Goal: Communication & Community: Connect with others

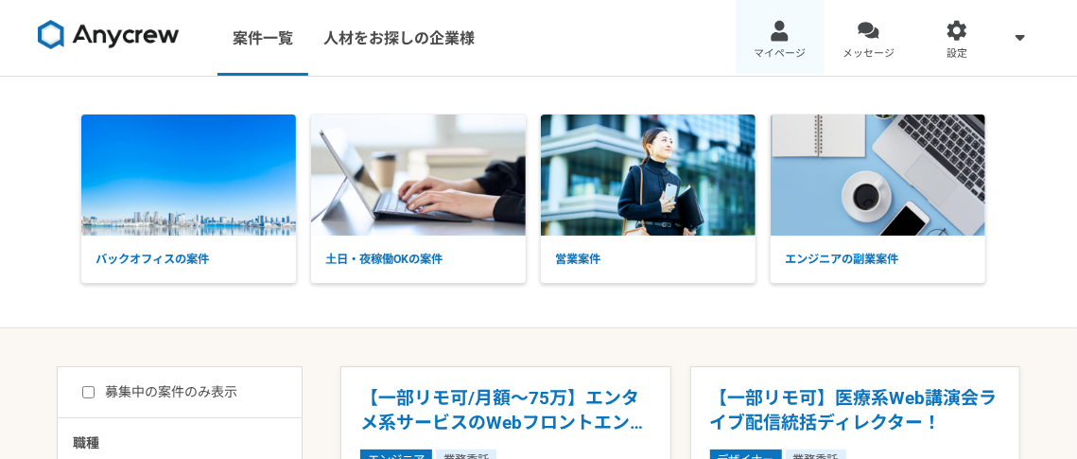
click at [782, 55] on span "マイページ" at bounding box center [780, 53] width 52 height 15
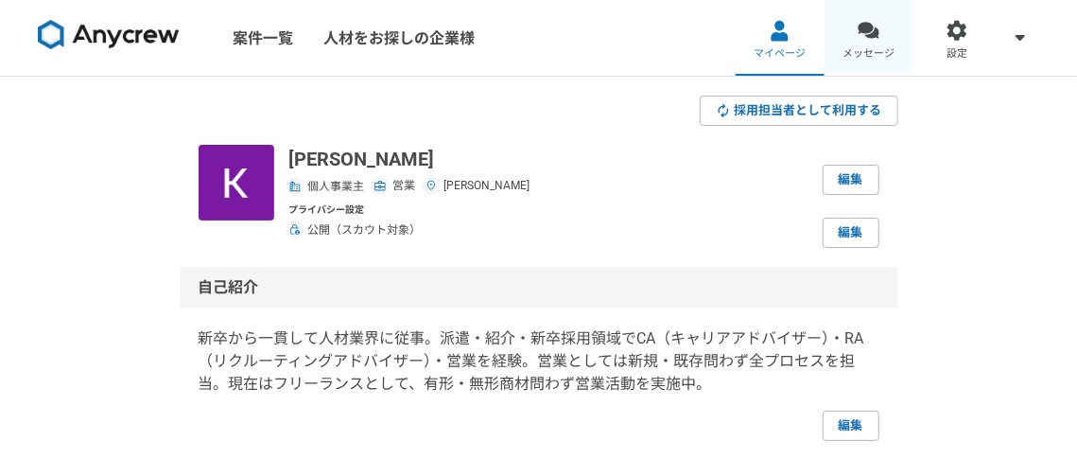
click at [865, 40] on div at bounding box center [869, 31] width 22 height 22
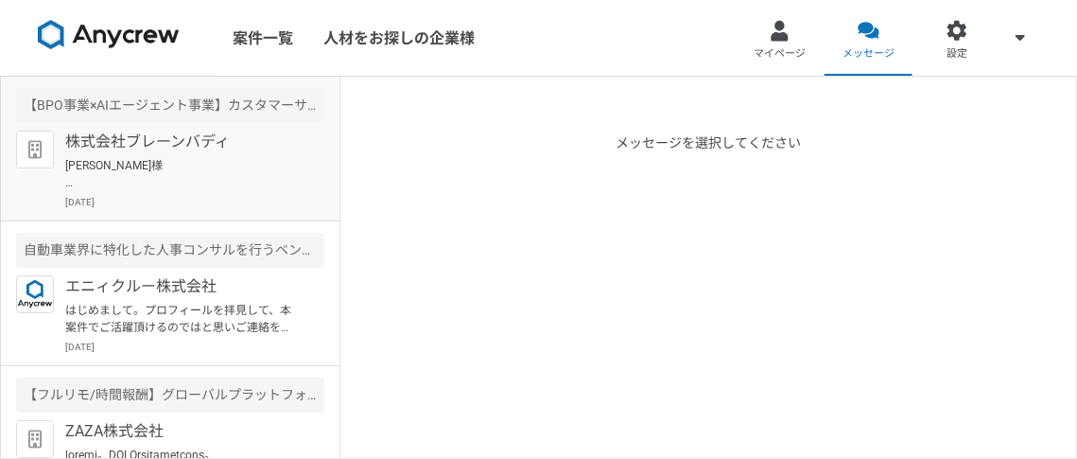
click at [140, 172] on p "[PERSON_NAME]様 お世話になっております。 株式会社ブレーンバディの[PERSON_NAME]です。 [DATE]、面談を実施させていただきますの…" at bounding box center [182, 174] width 234 height 34
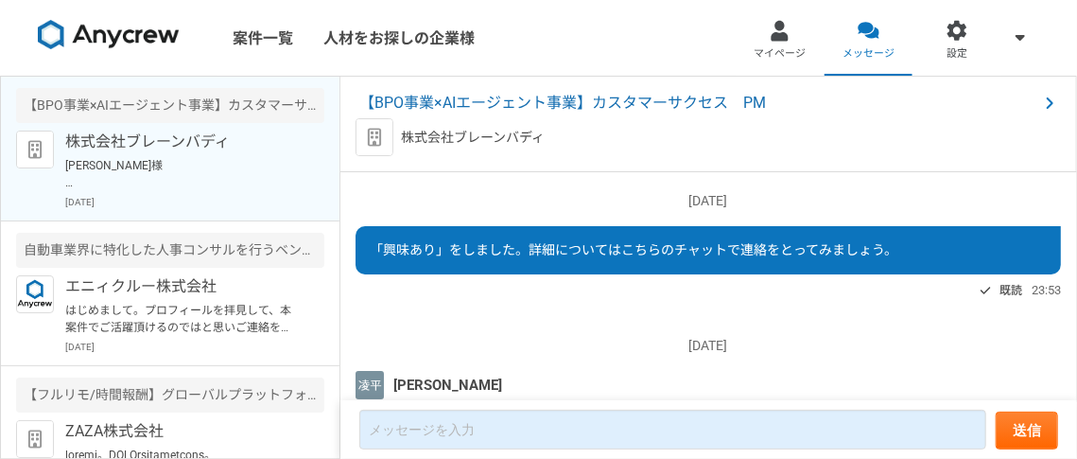
scroll to position [2742, 0]
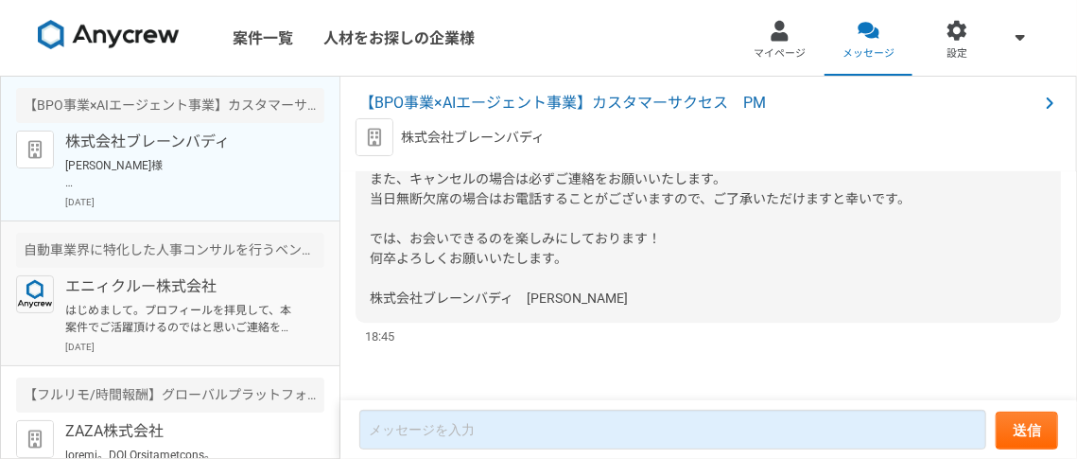
click at [184, 258] on div "自動車業界に特化した人事コンサルを行うベンチャー企業での採用担当を募集" at bounding box center [170, 250] width 308 height 35
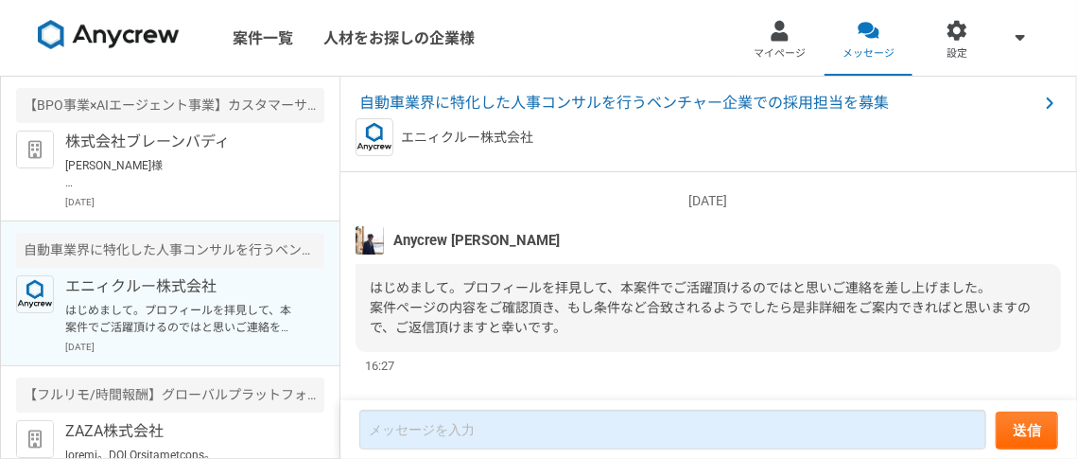
scroll to position [28, 0]
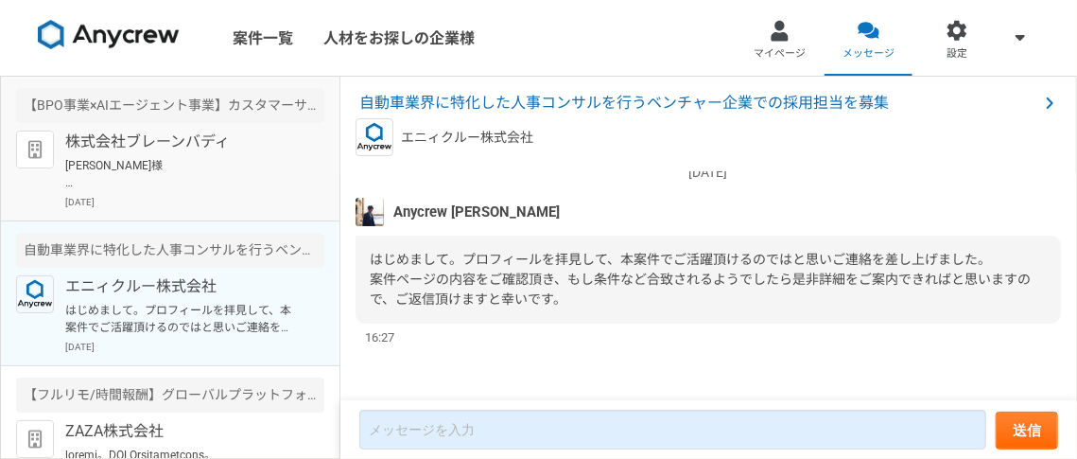
click at [244, 144] on p "株式会社ブレーンバディ" at bounding box center [182, 141] width 234 height 23
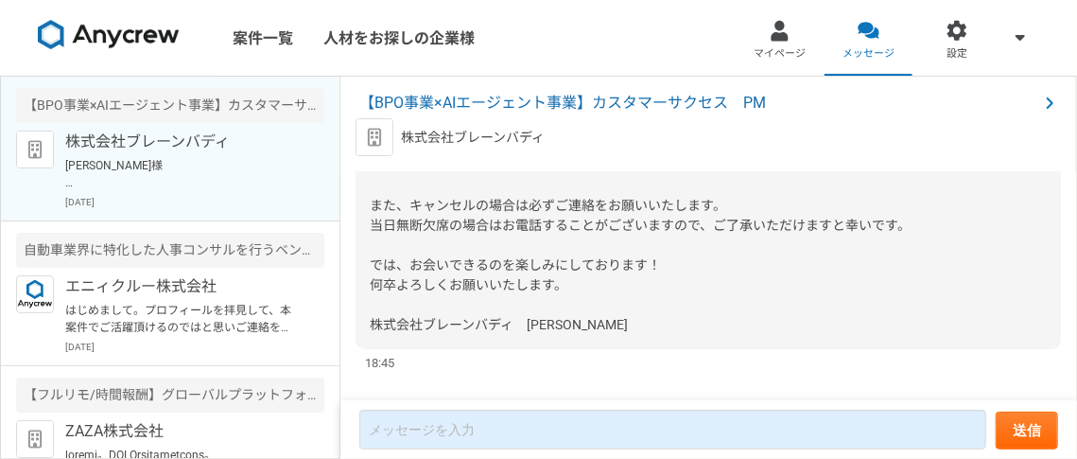
scroll to position [2525, 0]
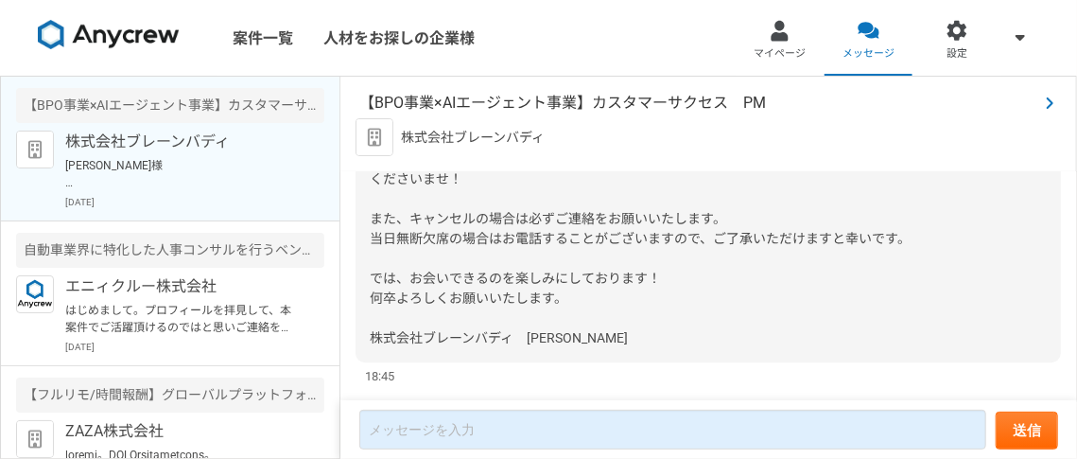
click at [551, 107] on span "【BPO事業×AIエージェント事業】カスタマーサクセス　PM" at bounding box center [698, 103] width 679 height 23
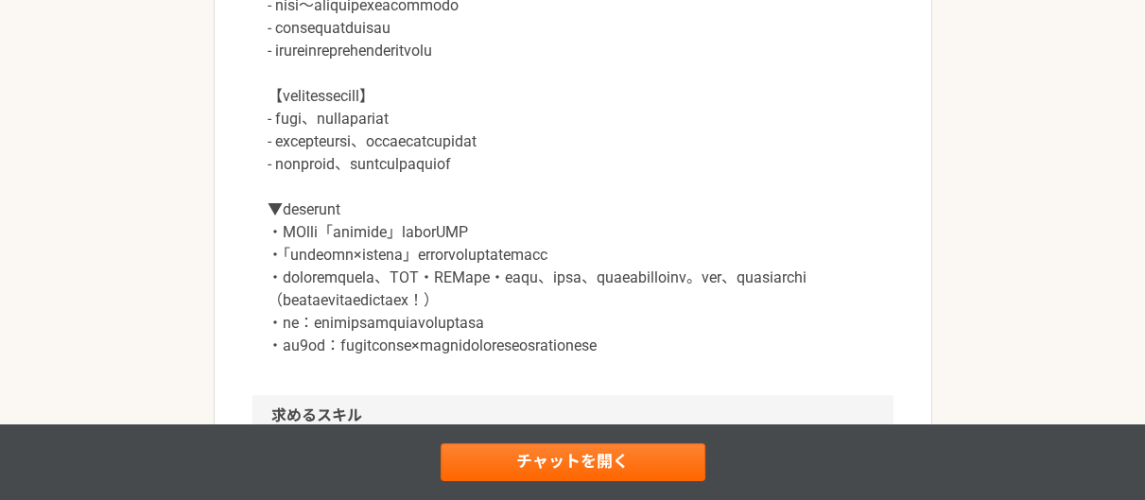
scroll to position [1540, 0]
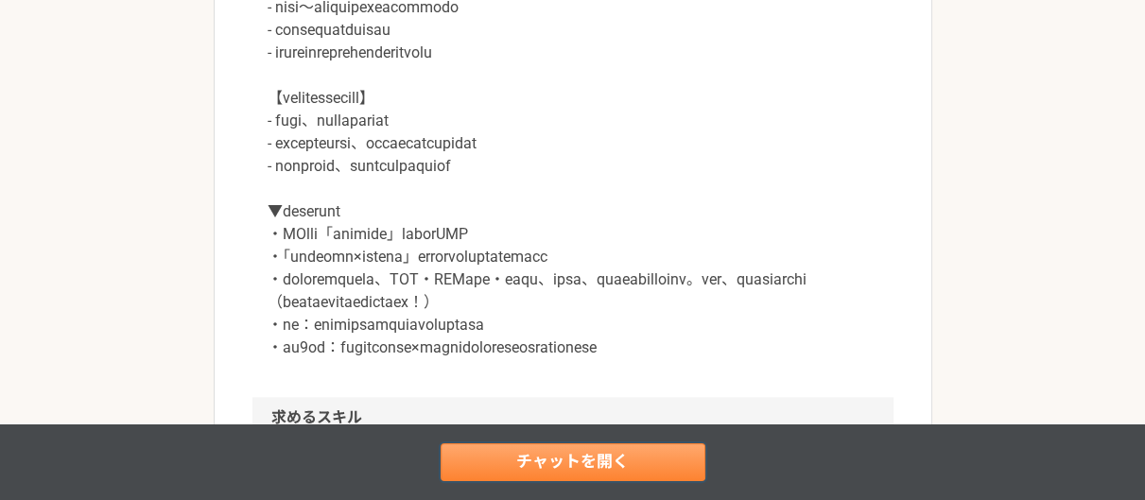
click at [576, 458] on link "チャットを開く" at bounding box center [573, 462] width 265 height 38
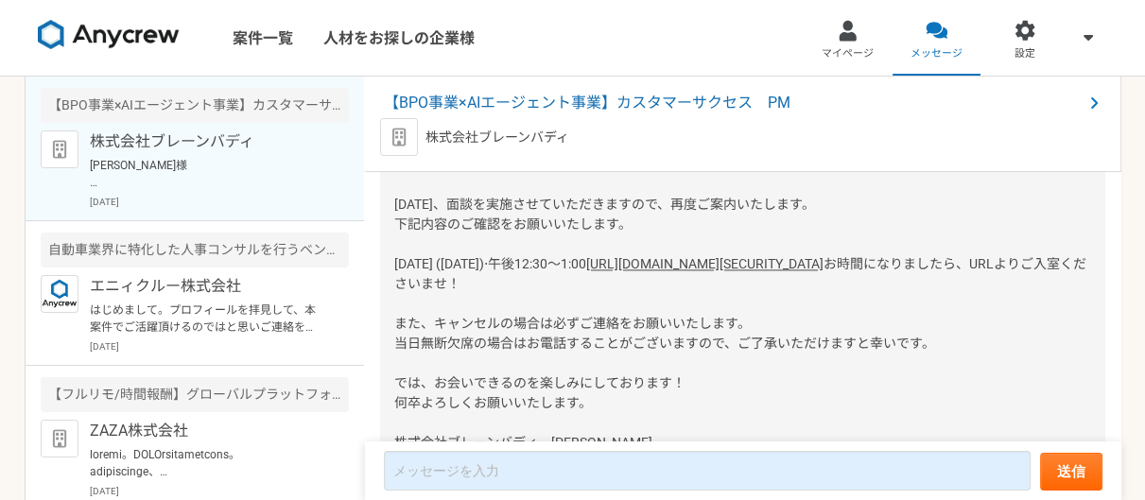
scroll to position [2518, 0]
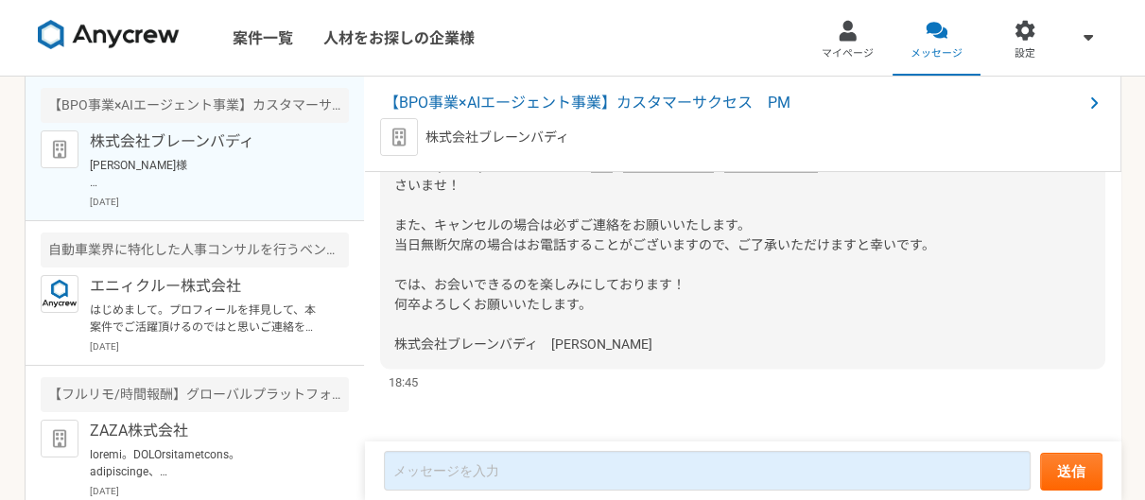
click at [761, 173] on link "[URL][DOMAIN_NAME][SECURITY_DATA]" at bounding box center [704, 165] width 237 height 15
